Goal: Information Seeking & Learning: Learn about a topic

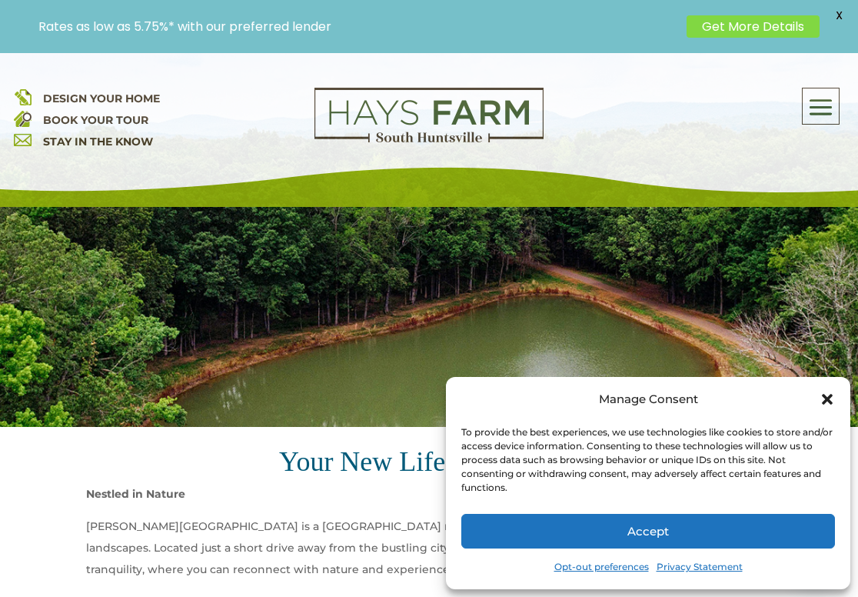
scroll to position [225, 0]
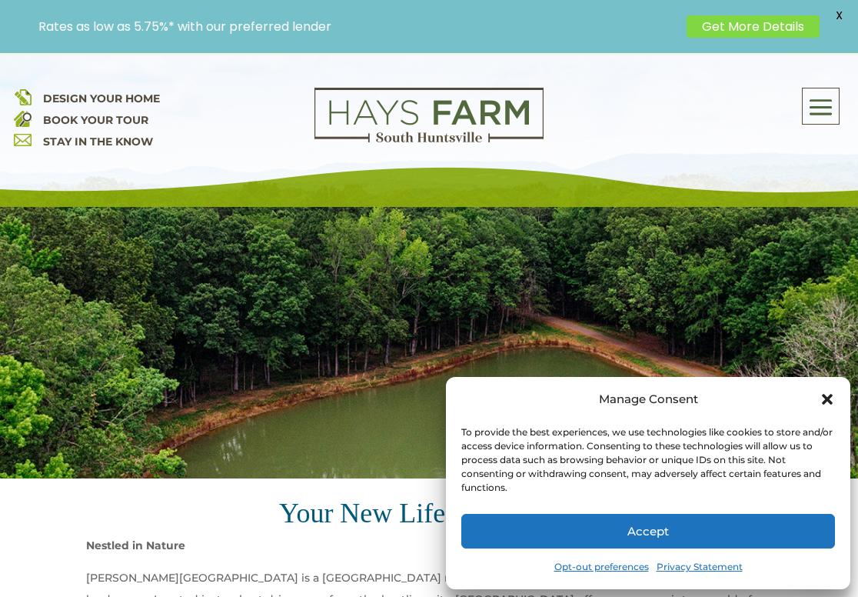
click at [835, 411] on div "Manage Consent To provide the best experiences, we use technologies like cookie…" at bounding box center [648, 483] width 404 height 212
click at [823, 400] on icon "Close dialog" at bounding box center [827, 398] width 15 height 15
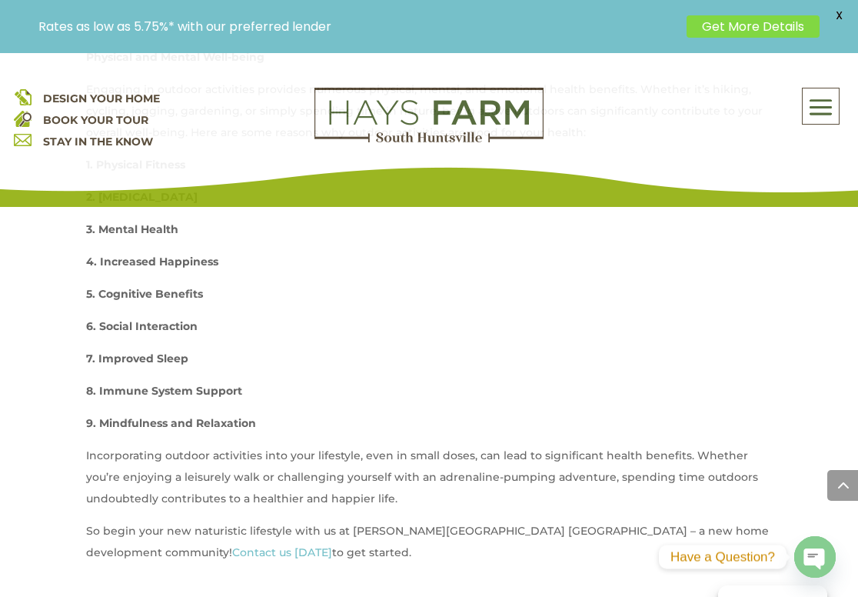
scroll to position [1560, 0]
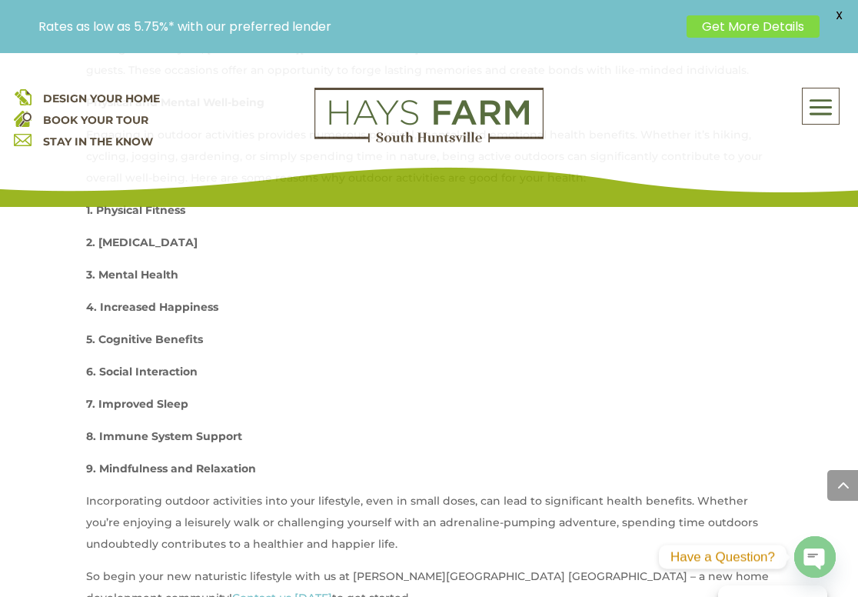
click at [797, 122] on div "About Us Quick Move-in Homes Amenities Galleries Shops, Restaurants, & Retail M…" at bounding box center [705, 106] width 277 height 37
click at [805, 119] on span at bounding box center [821, 106] width 36 height 35
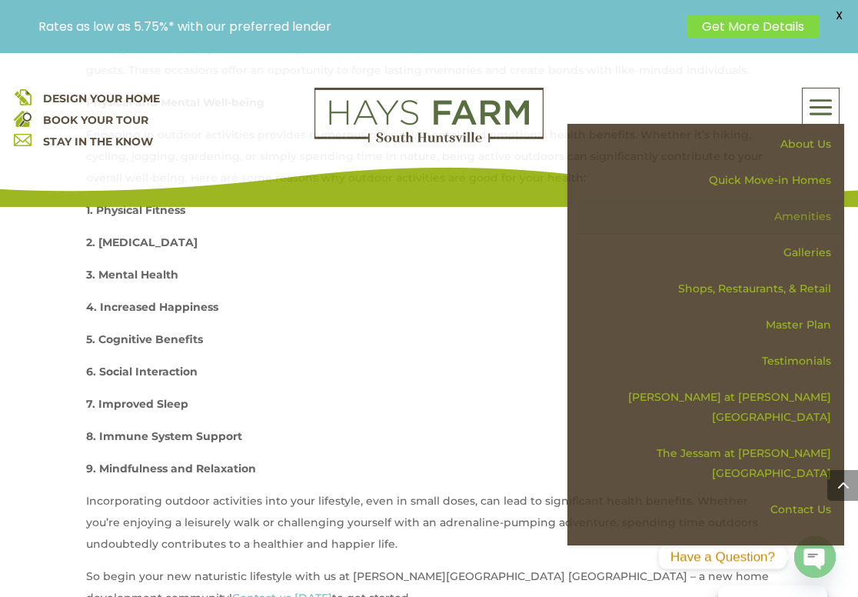
click at [807, 222] on link "Amenities" at bounding box center [711, 216] width 266 height 36
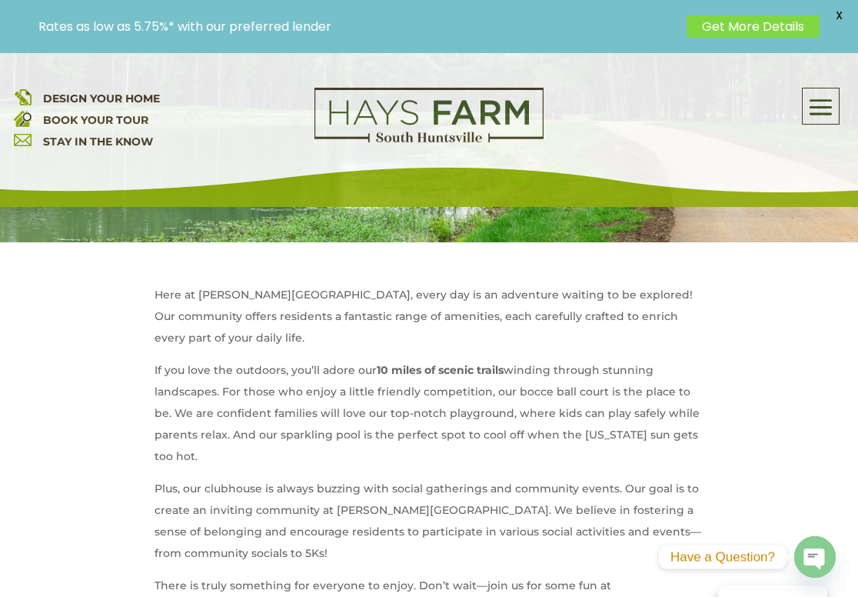
scroll to position [471, 0]
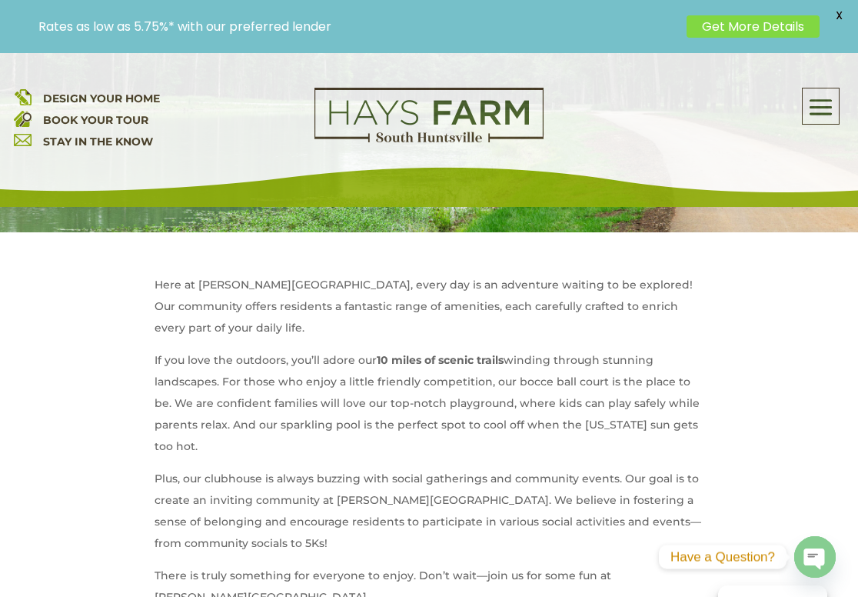
click at [223, 467] on p "Plus, our clubhouse is always buzzing with social gatherings and community even…" at bounding box center [429, 515] width 549 height 97
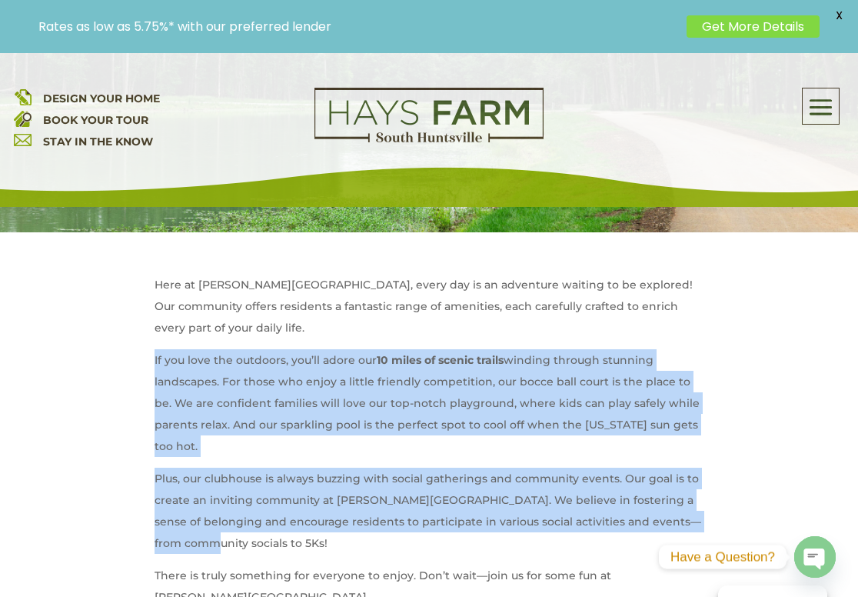
drag, startPoint x: 150, startPoint y: 336, endPoint x: 181, endPoint y: 512, distance: 178.7
click at [183, 514] on div "Here at Hays Farm, every day is an adventure waiting to be explored! Our commun…" at bounding box center [429, 585] width 687 height 706
copy div "If you love the outdoors, you’ll adore our 10 miles of scenic trails winding th…"
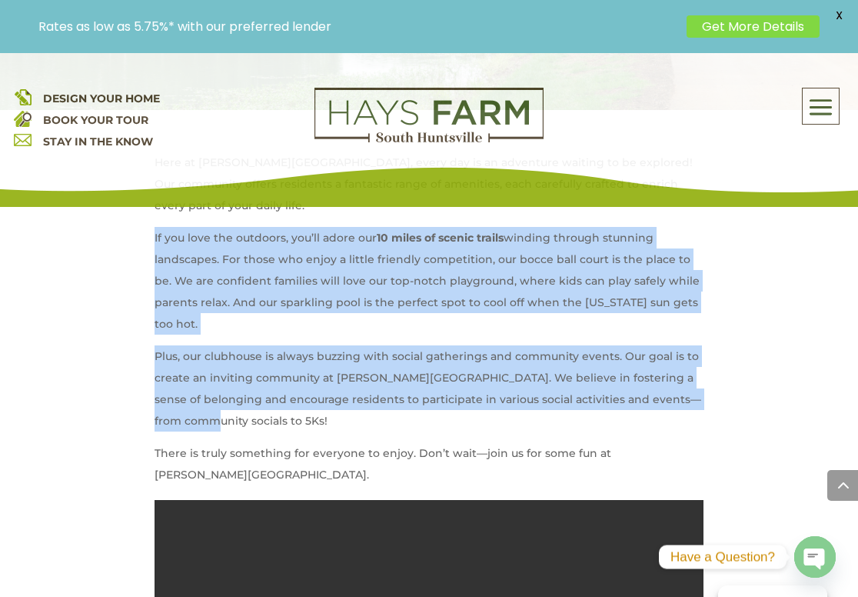
scroll to position [896, 0]
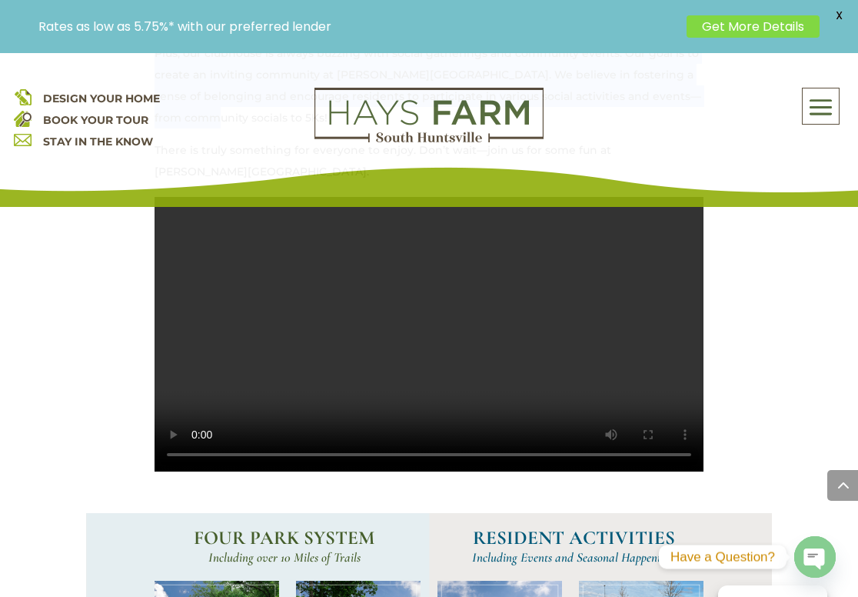
click at [427, 306] on video at bounding box center [429, 334] width 549 height 274
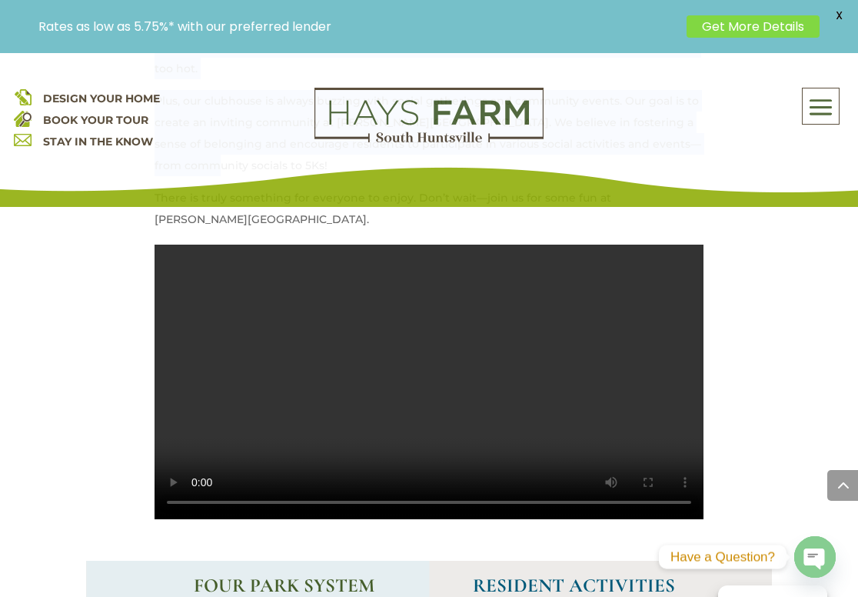
scroll to position [852, 0]
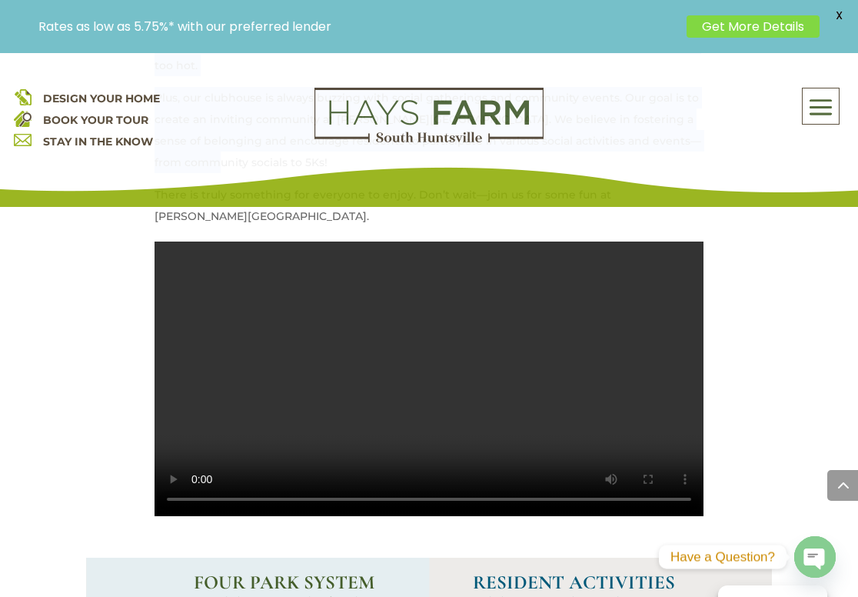
click at [679, 490] on video at bounding box center [429, 378] width 549 height 274
click at [473, 368] on video at bounding box center [429, 378] width 549 height 274
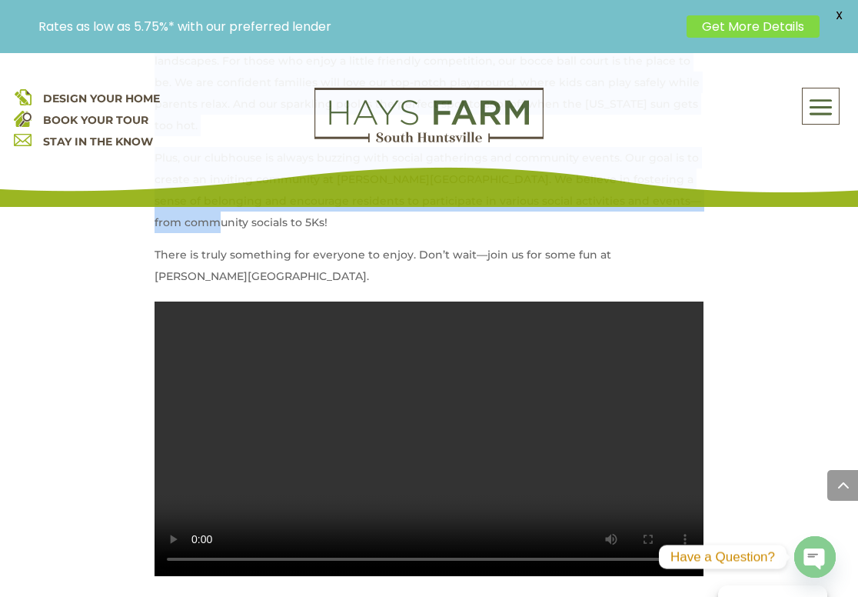
scroll to position [796, 0]
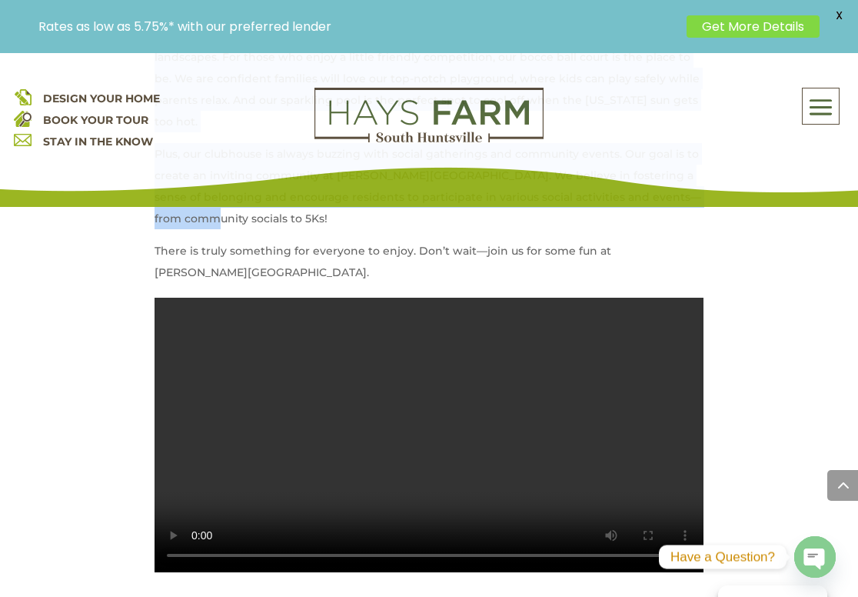
click at [203, 298] on video at bounding box center [429, 435] width 549 height 274
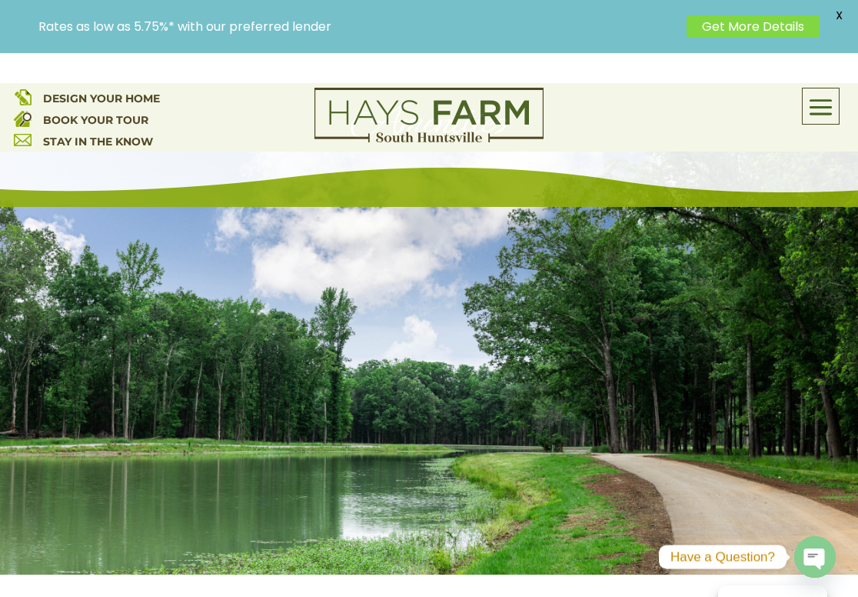
scroll to position [43, 0]
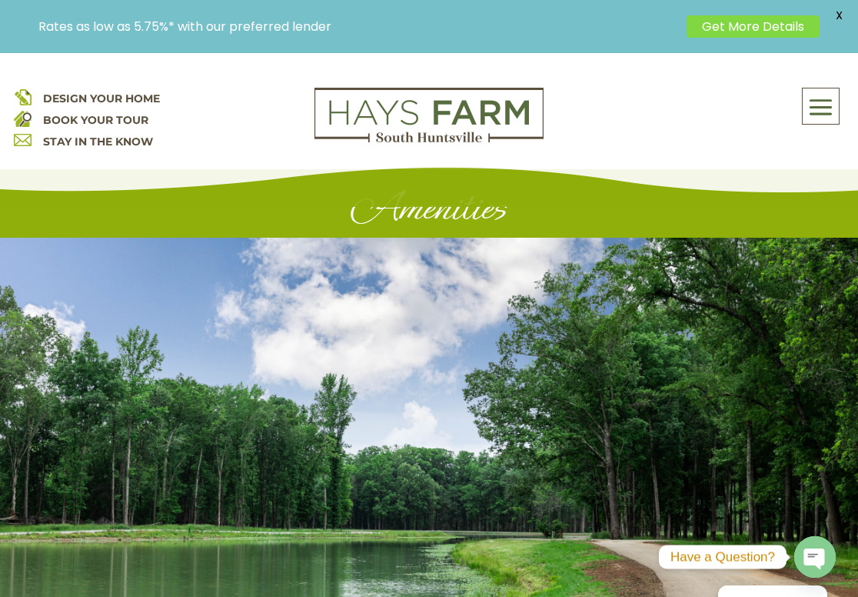
click at [794, 551] on icon ".chaty-sts4-0{fill: #ffffff;}.chaty-st0{fill: #808080;}" at bounding box center [815, 558] width 42 height 42
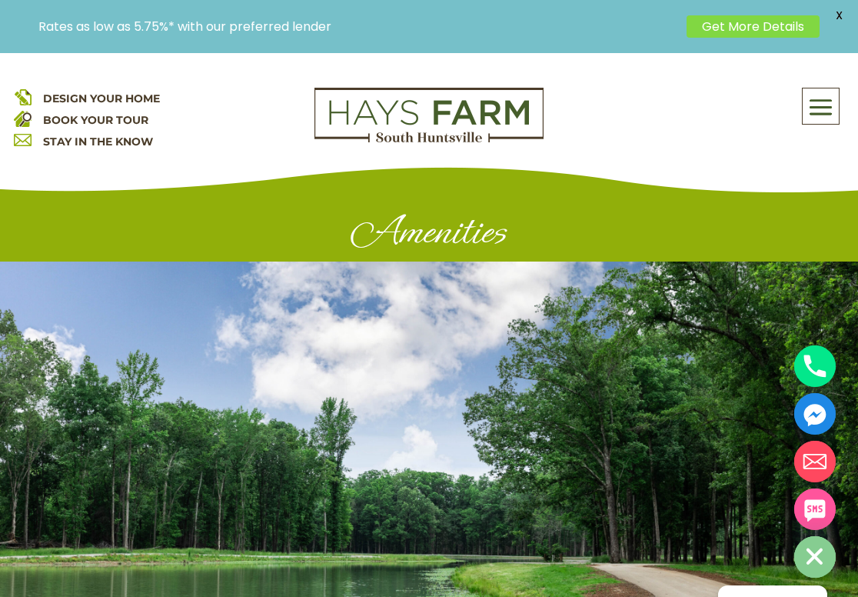
scroll to position [0, 0]
click at [88, 97] on span "DESIGN YOUR HOME" at bounding box center [101, 98] width 117 height 14
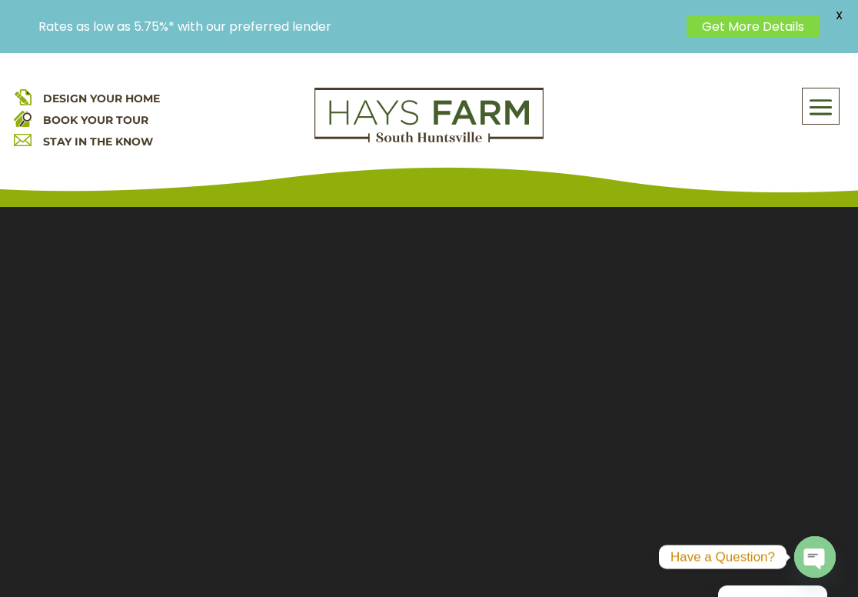
click at [253, 5] on div "Rates as low as 5.75%* with our preferred lender Get More Details X" at bounding box center [429, 26] width 858 height 53
click at [817, 109] on span at bounding box center [821, 106] width 36 height 35
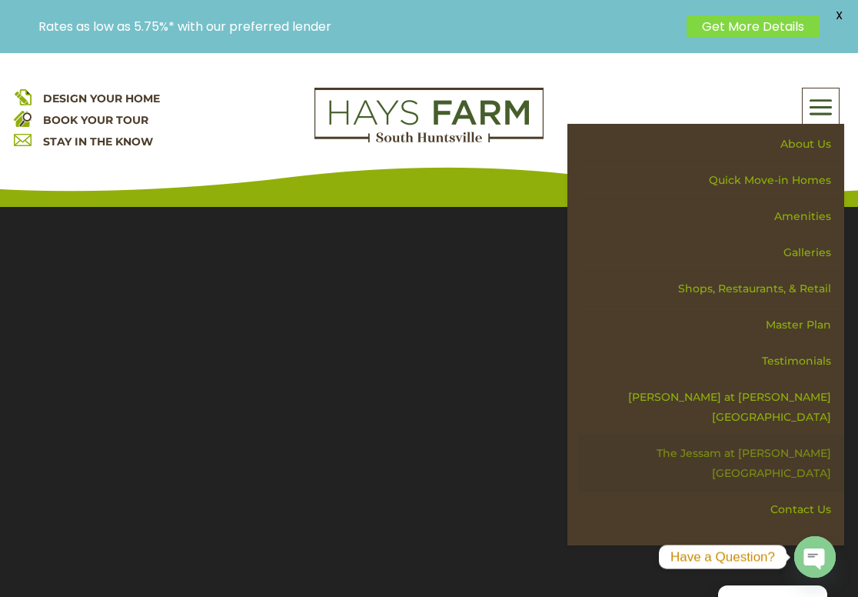
click at [773, 435] on link "The Jessam at [PERSON_NAME][GEOGRAPHIC_DATA]" at bounding box center [711, 463] width 266 height 56
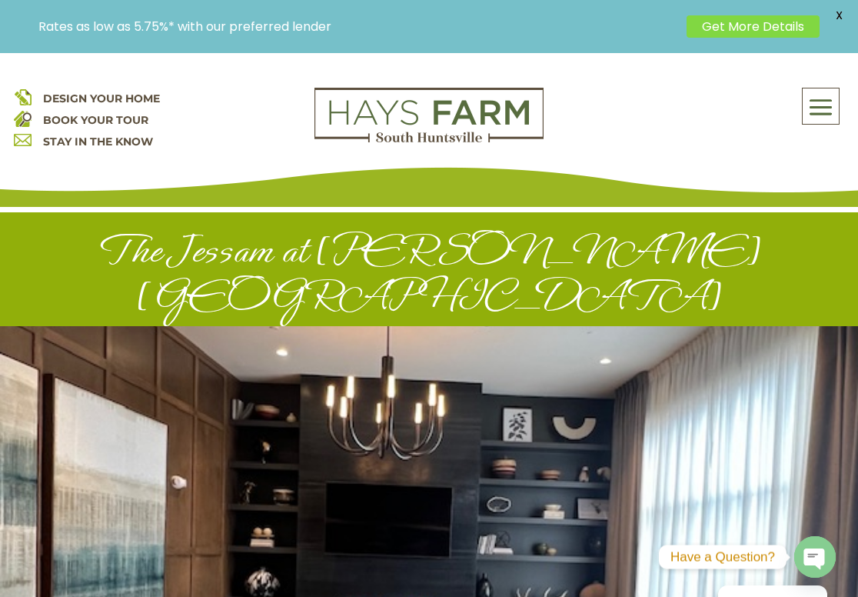
click at [821, 105] on span at bounding box center [821, 106] width 36 height 35
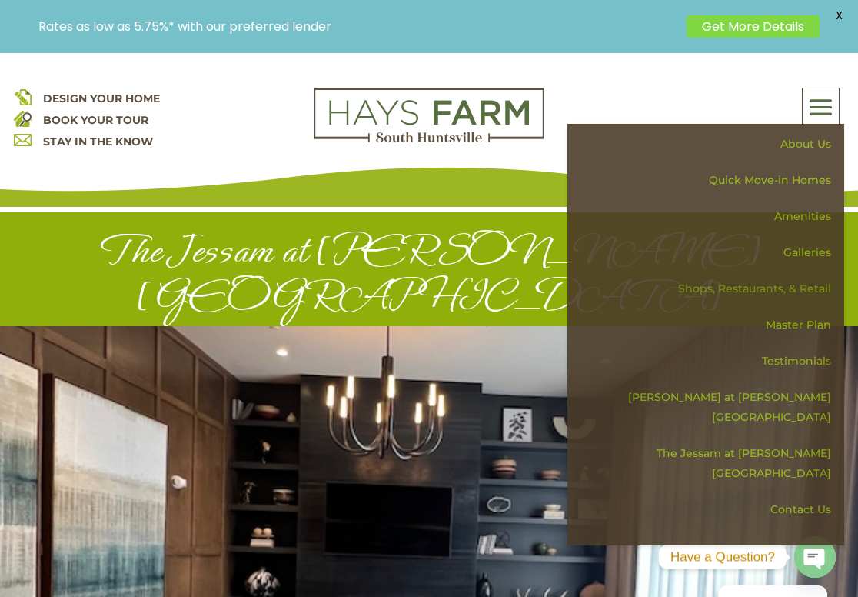
click at [753, 287] on link "Shops, Restaurants, & Retail" at bounding box center [711, 289] width 266 height 36
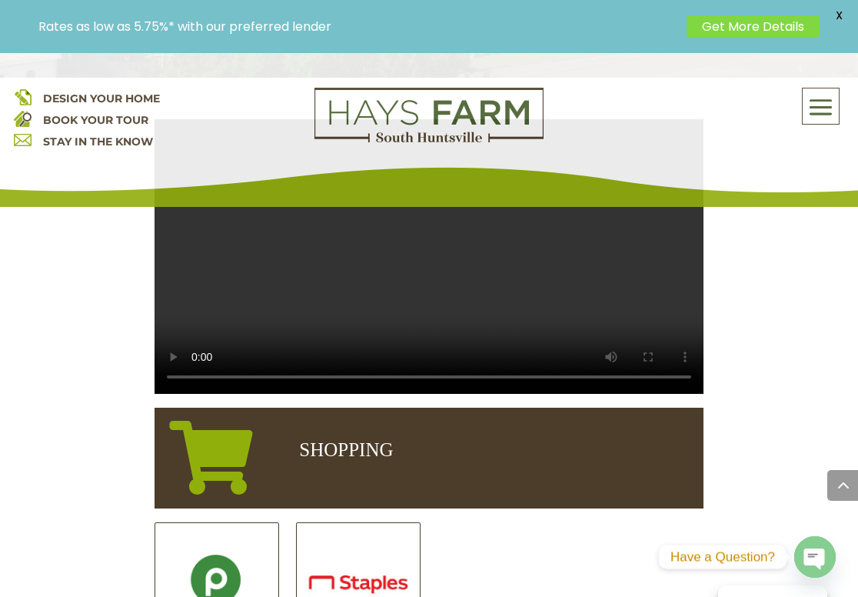
scroll to position [626, 0]
drag, startPoint x: 731, startPoint y: 358, endPoint x: 733, endPoint y: 331, distance: 27.0
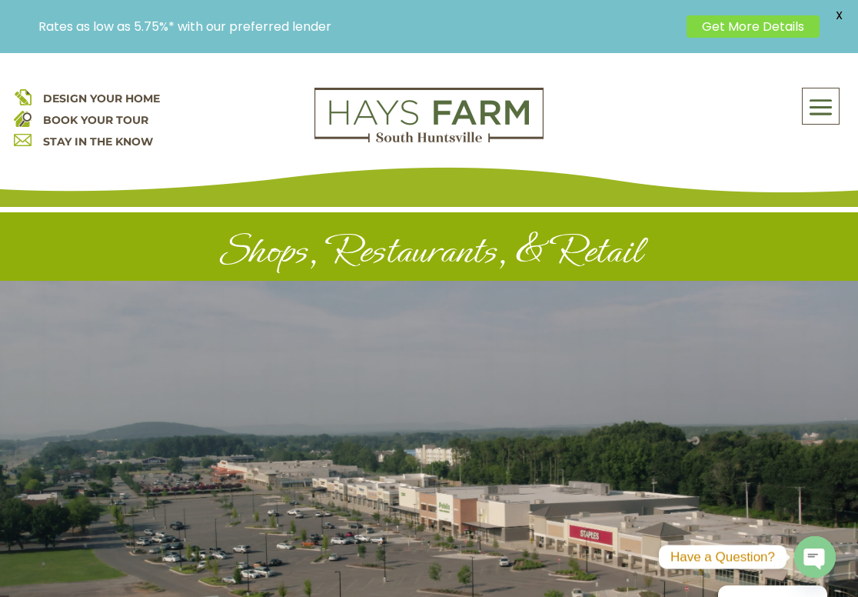
scroll to position [0, 0]
